Goal: Transaction & Acquisition: Book appointment/travel/reservation

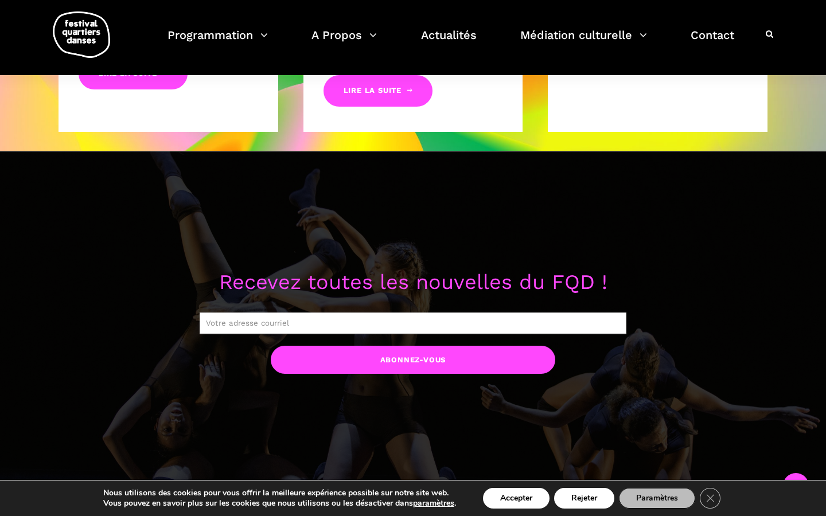
scroll to position [710, 0]
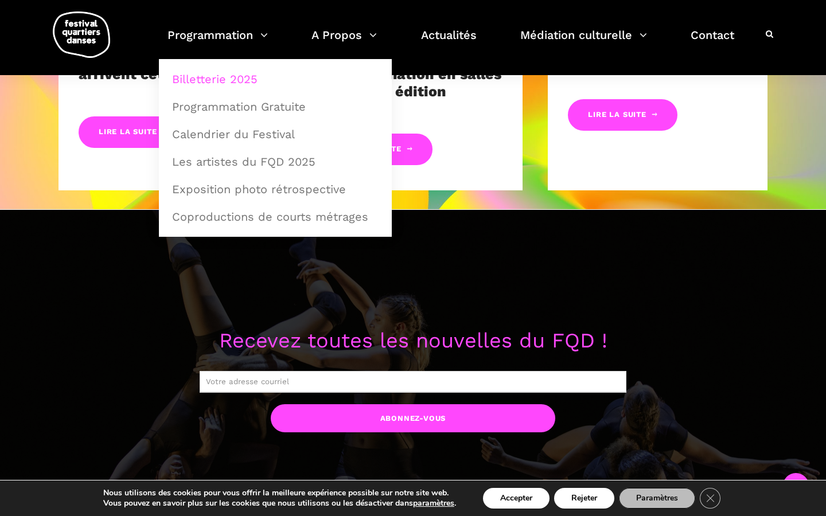
click at [235, 81] on link "Billetterie 2025" at bounding box center [275, 79] width 220 height 26
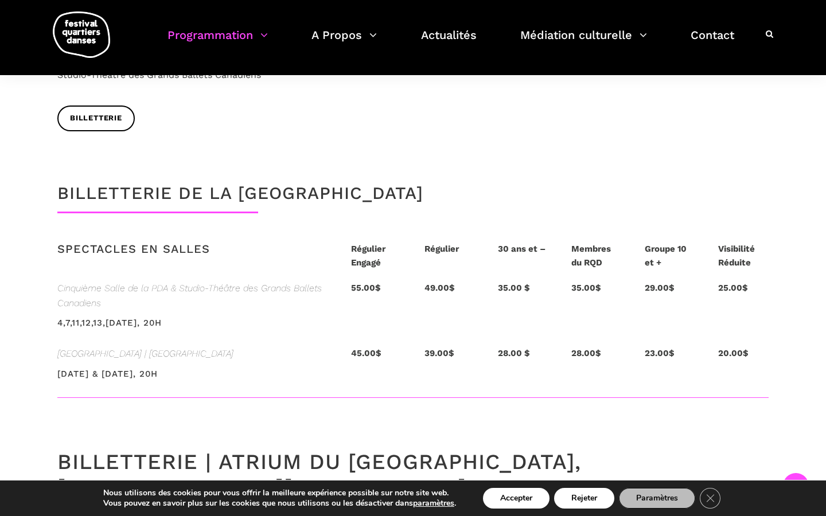
scroll to position [2311, 0]
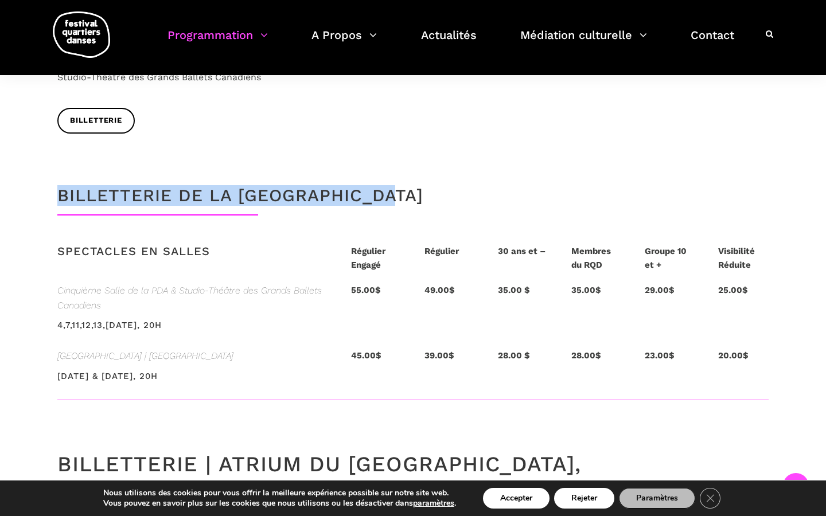
drag, startPoint x: 423, startPoint y: 139, endPoint x: 58, endPoint y: 120, distance: 365.1
click at [58, 151] on div "Billetterie de la [GEOGRAPHIC_DATA]" at bounding box center [413, 183] width 826 height 65
copy h4 "Billetterie de la [GEOGRAPHIC_DATA]"
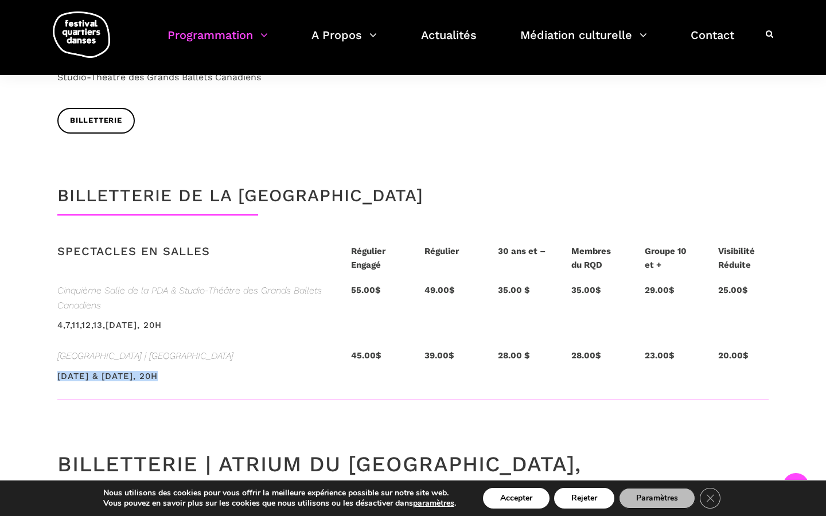
drag, startPoint x: 59, startPoint y: 312, endPoint x: 166, endPoint y: 316, distance: 106.7
click at [158, 371] on h3 "[DATE] & [DATE], 20h" at bounding box center [107, 385] width 100 height 29
copy h3 "5 & 6 septembre 2025"
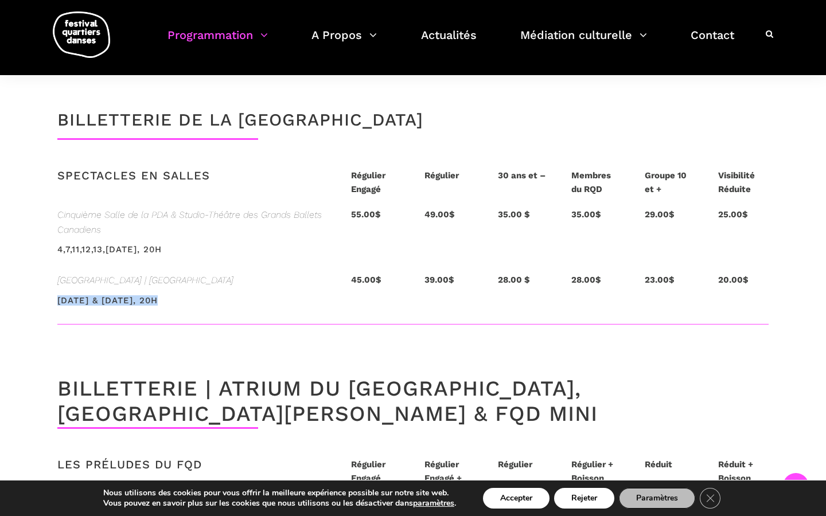
scroll to position [2394, 0]
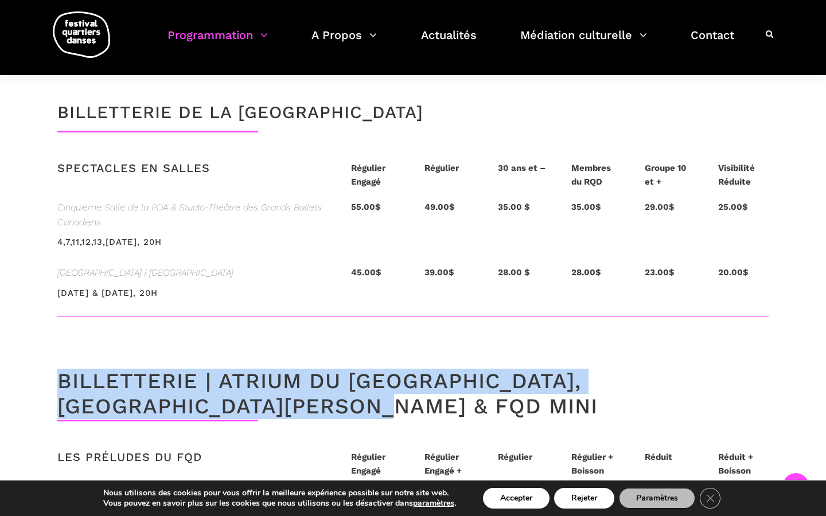
drag, startPoint x: 50, startPoint y: 314, endPoint x: 268, endPoint y: 347, distance: 220.9
click at [268, 369] on div "Billetterie | Atrium du [GEOGRAPHIC_DATA], [GEOGRAPHIC_DATA][PERSON_NAME] & FQD…" at bounding box center [413, 394] width 734 height 51
copy h4 "Billetterie | Atrium du Studio-Théâtre des GBC, Musée McCord Stewart"
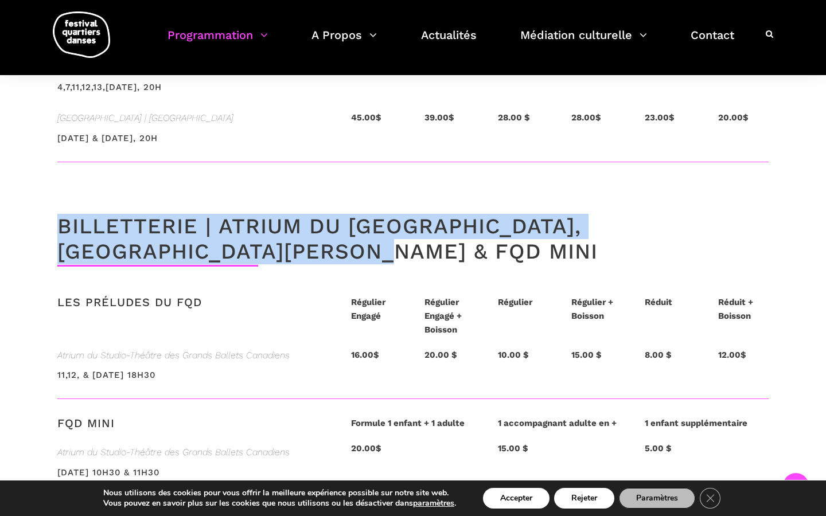
scroll to position [2551, 0]
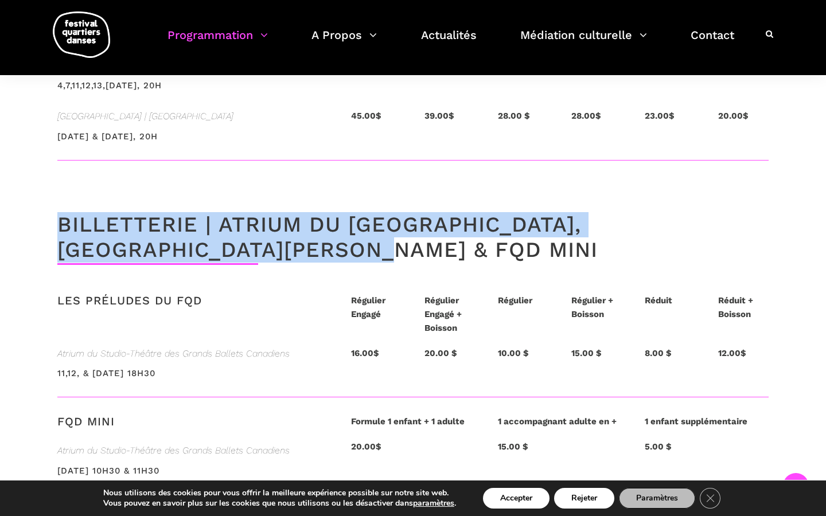
drag, startPoint x: 236, startPoint y: 309, endPoint x: 124, endPoint y: 309, distance: 111.2
click at [124, 366] on div "11,12, & [DATE] 18h30" at bounding box center [192, 381] width 271 height 30
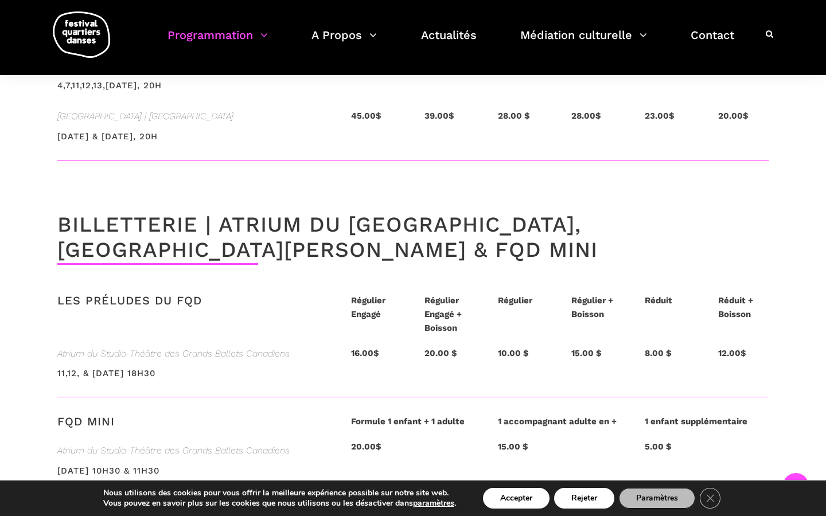
click at [123, 368] on h3 "11,12, & [DATE] 18h30" at bounding box center [106, 382] width 98 height 29
drag, startPoint x: 55, startPoint y: 309, endPoint x: 185, endPoint y: 305, distance: 130.2
click at [189, 346] on div "Atrium du Studio-Théâtre des Grands Ballets Canadiens 11,12, & 13 septembre 202…" at bounding box center [193, 371] width 294 height 51
copy h3 "11,12, & 13 septembre 2025"
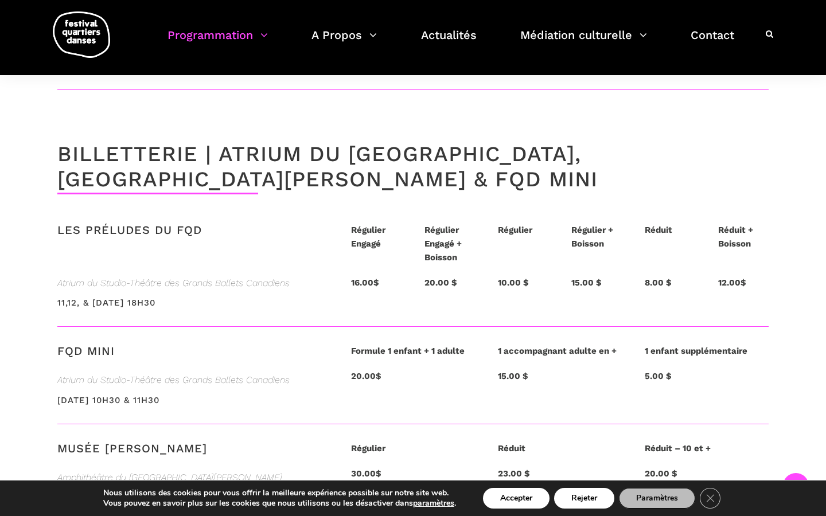
scroll to position [2661, 0]
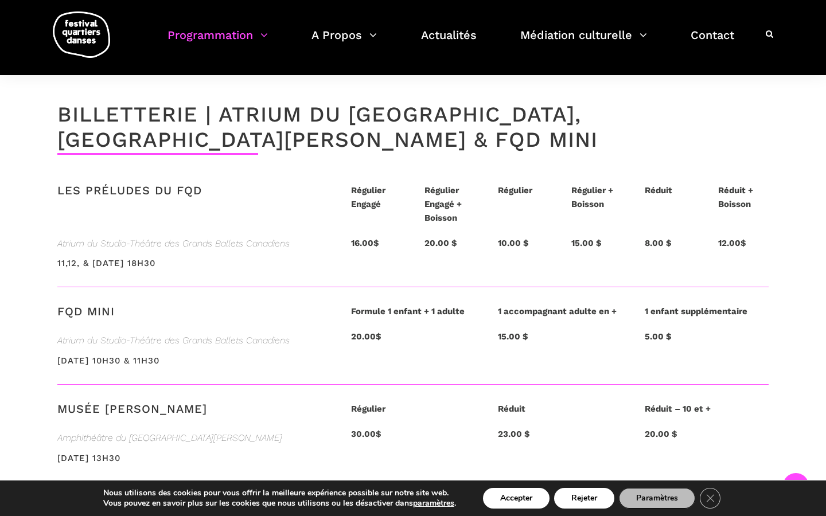
drag, startPoint x: 55, startPoint y: 395, endPoint x: 151, endPoint y: 393, distance: 95.8
click at [151, 431] on div "Amphithéâtre du Musée McCord Stewart 13 septembre 2025, 13h30" at bounding box center [193, 456] width 294 height 51
copy h3 "13 septembre 2025"
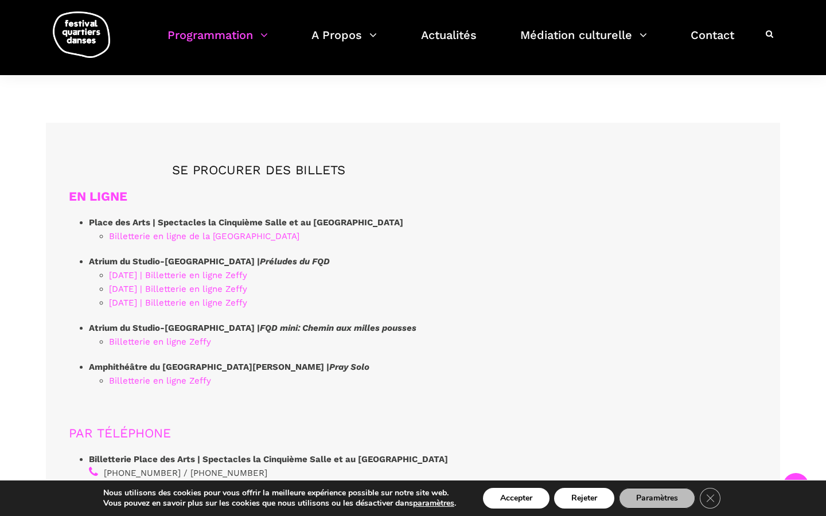
scroll to position [3173, 0]
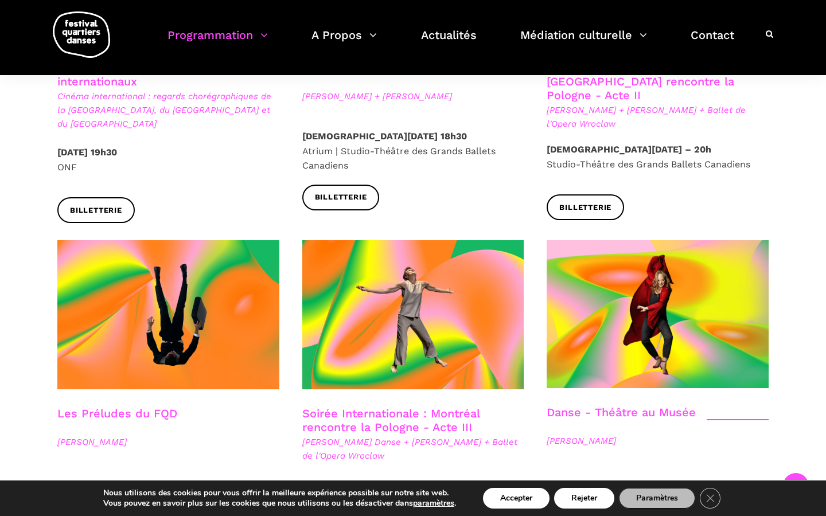
scroll to position [454, 0]
